Goal: Task Accomplishment & Management: Manage account settings

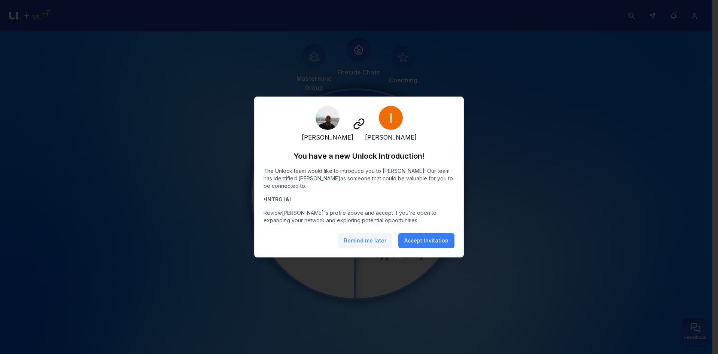
click at [368, 247] on button "Remind me later" at bounding box center [365, 240] width 54 height 15
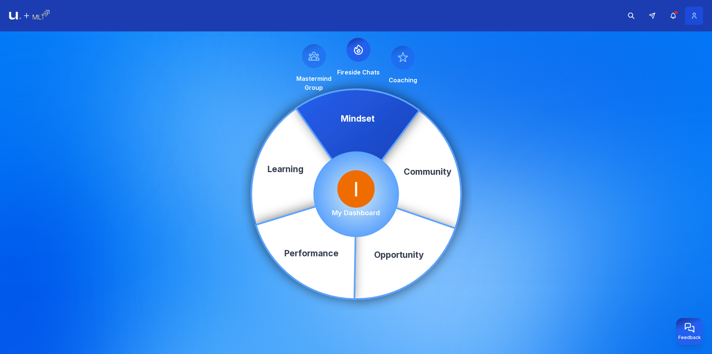
click at [694, 19] on icon at bounding box center [694, 15] width 8 height 7
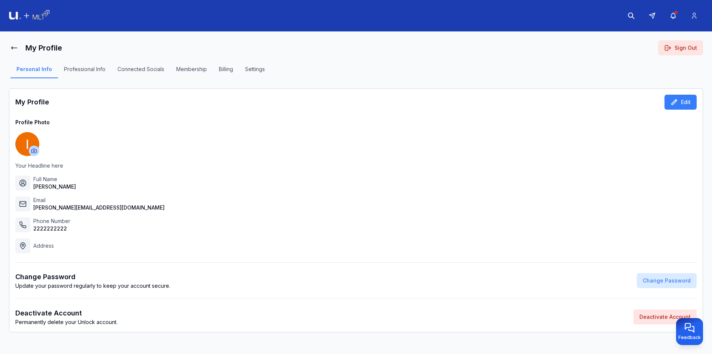
click at [200, 63] on div "Personal Info Professional Info Connected Socials Membership Billing Settings" at bounding box center [356, 71] width 694 height 33
click at [198, 67] on button "Membership" at bounding box center [191, 71] width 43 height 13
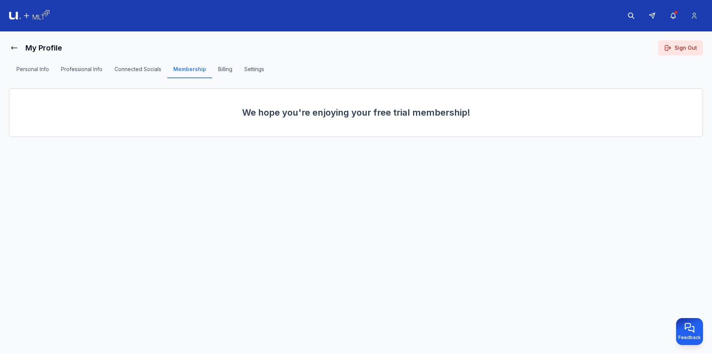
click at [256, 64] on div "Personal Info Professional Info Connected Socials Membership Billing Settings" at bounding box center [356, 71] width 694 height 33
click at [257, 67] on button "Settings" at bounding box center [254, 71] width 32 height 13
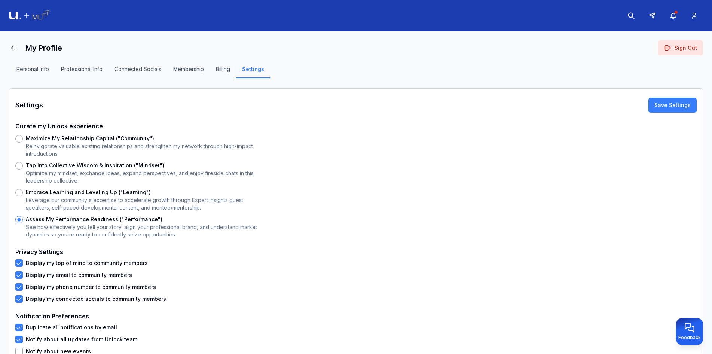
click at [227, 75] on button "Billing" at bounding box center [223, 71] width 26 height 13
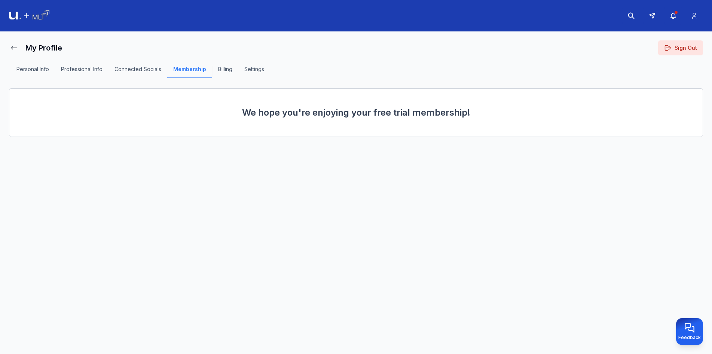
click at [146, 72] on button "Connected Socials" at bounding box center [137, 71] width 59 height 13
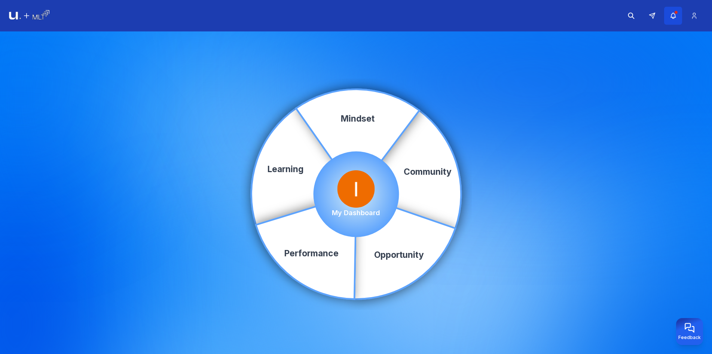
drag, startPoint x: 677, startPoint y: 15, endPoint x: 674, endPoint y: 21, distance: 5.9
click at [677, 16] on button "button" at bounding box center [673, 16] width 18 height 18
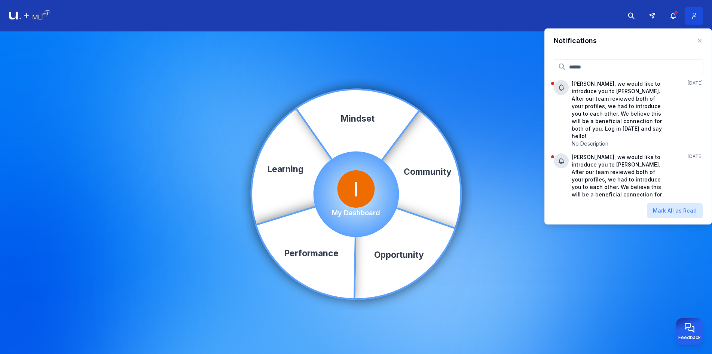
click at [694, 19] on button at bounding box center [694, 16] width 18 height 18
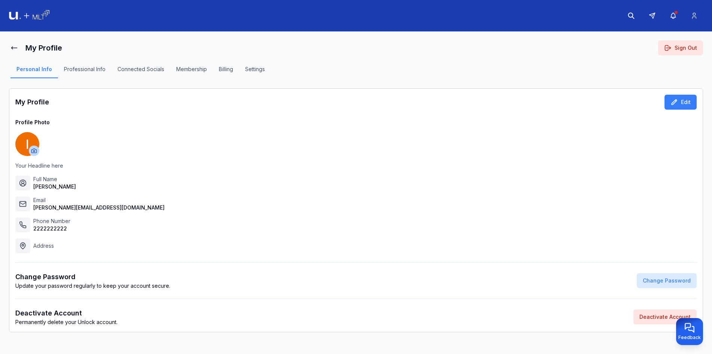
click at [108, 71] on button "Professional Info" at bounding box center [84, 71] width 53 height 13
click at [101, 70] on button "Professional Info" at bounding box center [84, 71] width 53 height 13
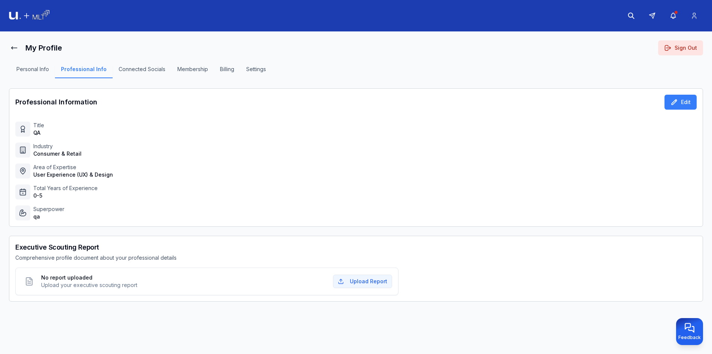
click at [129, 70] on button "Connected Socials" at bounding box center [142, 71] width 59 height 13
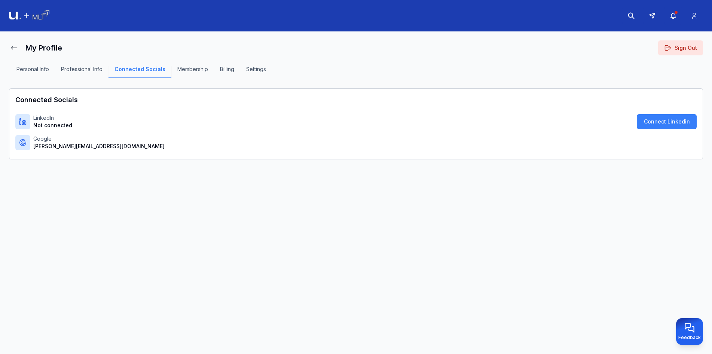
click at [207, 75] on button "Membership" at bounding box center [192, 71] width 43 height 13
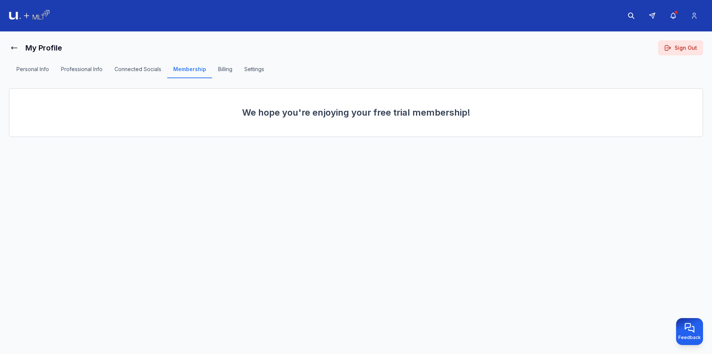
click at [198, 74] on button "Membership" at bounding box center [189, 71] width 45 height 13
drag, startPoint x: 220, startPoint y: 73, endPoint x: 230, endPoint y: 75, distance: 11.2
click at [221, 73] on button "Billing" at bounding box center [225, 71] width 26 height 13
click at [266, 80] on div "Personal Info Professional Info Connected Socials Membership Billing Settings" at bounding box center [356, 71] width 694 height 33
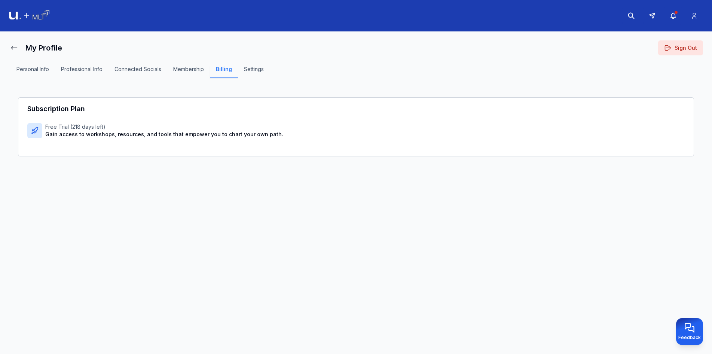
click at [261, 73] on button "Settings" at bounding box center [254, 71] width 32 height 13
